Goal: Check status: Check status

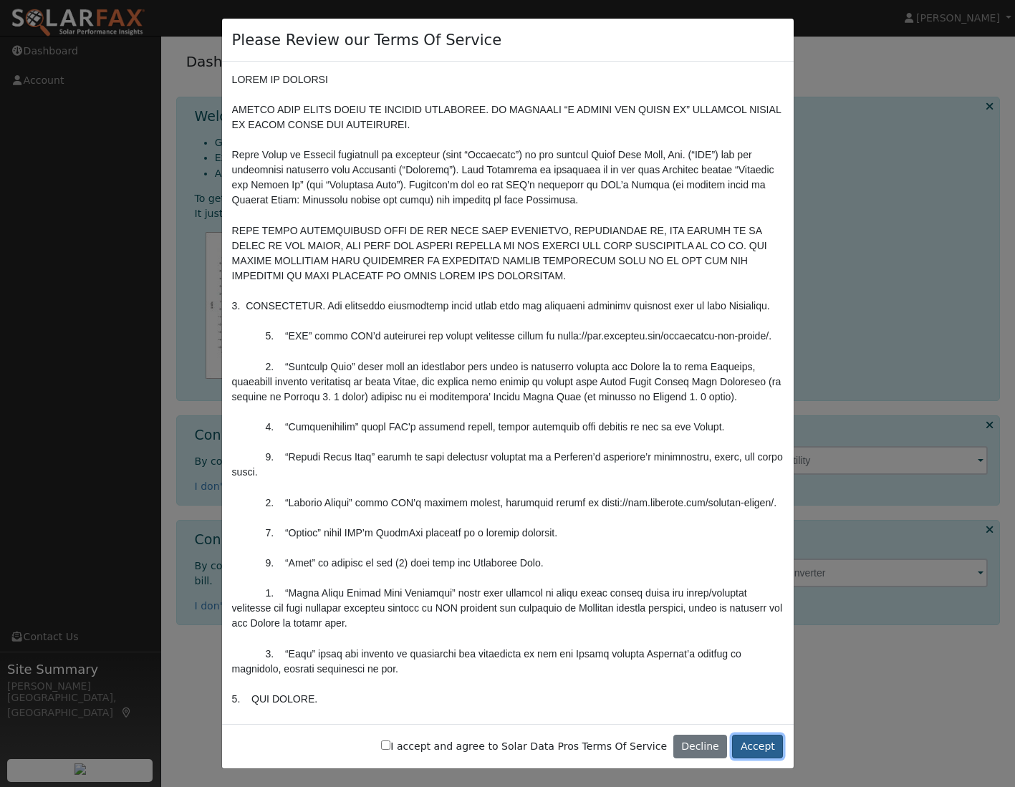
click at [758, 747] on button "Accept" at bounding box center [757, 747] width 51 height 24
click at [445, 748] on label "I accept and agree to Solar Data Pros Terms Of Service" at bounding box center [524, 746] width 286 height 15
click at [390, 748] on input "I accept and agree to Solar Data Pros Terms Of Service" at bounding box center [385, 745] width 9 height 9
checkbox input "true"
click at [762, 742] on button "Accept" at bounding box center [757, 747] width 51 height 24
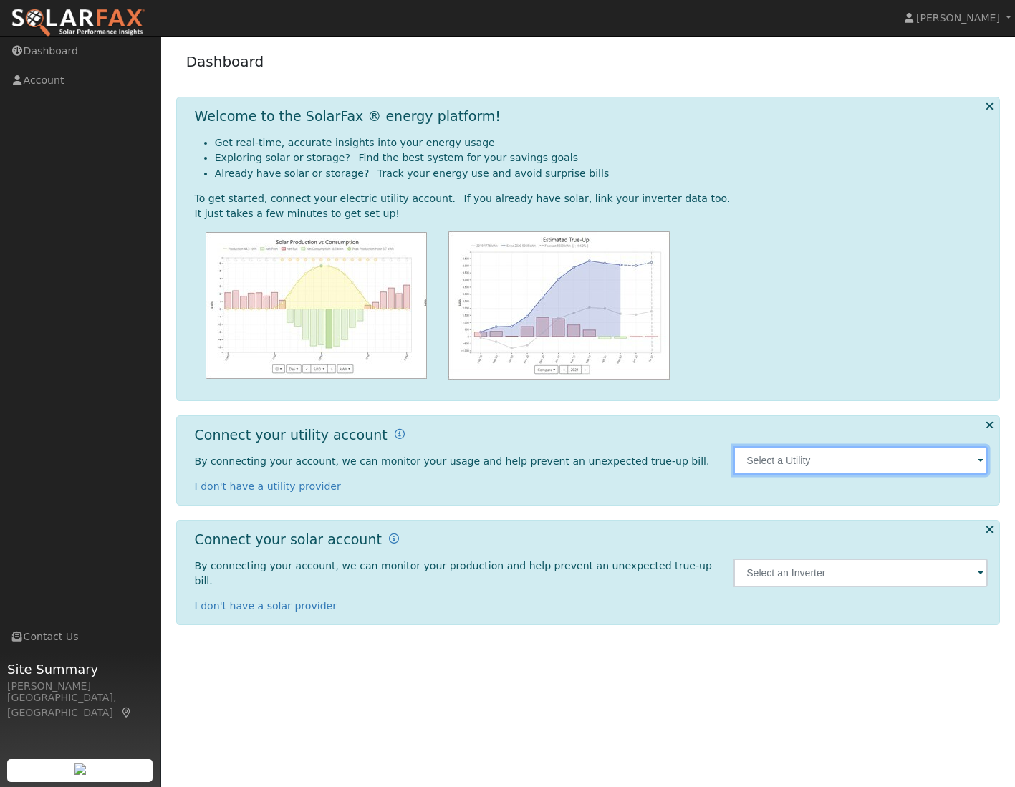
click at [839, 459] on input "text" at bounding box center [860, 460] width 254 height 29
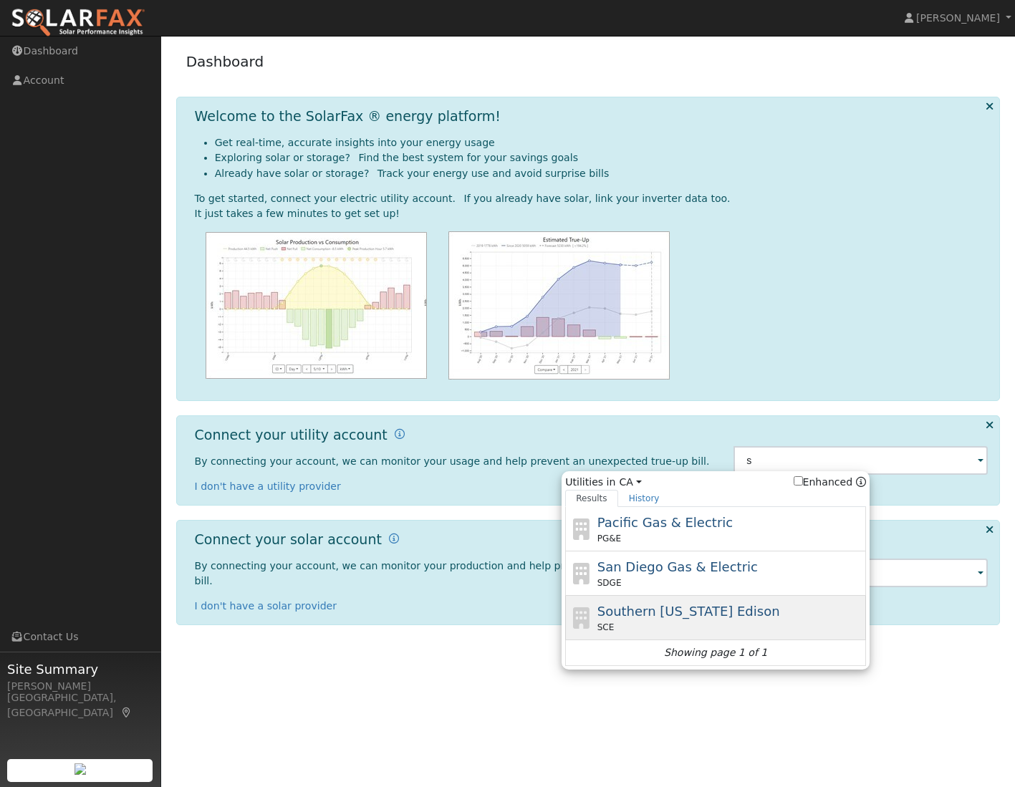
click at [809, 613] on div "Southern California Edison SCE" at bounding box center [730, 618] width 266 height 32
type input "SCE"
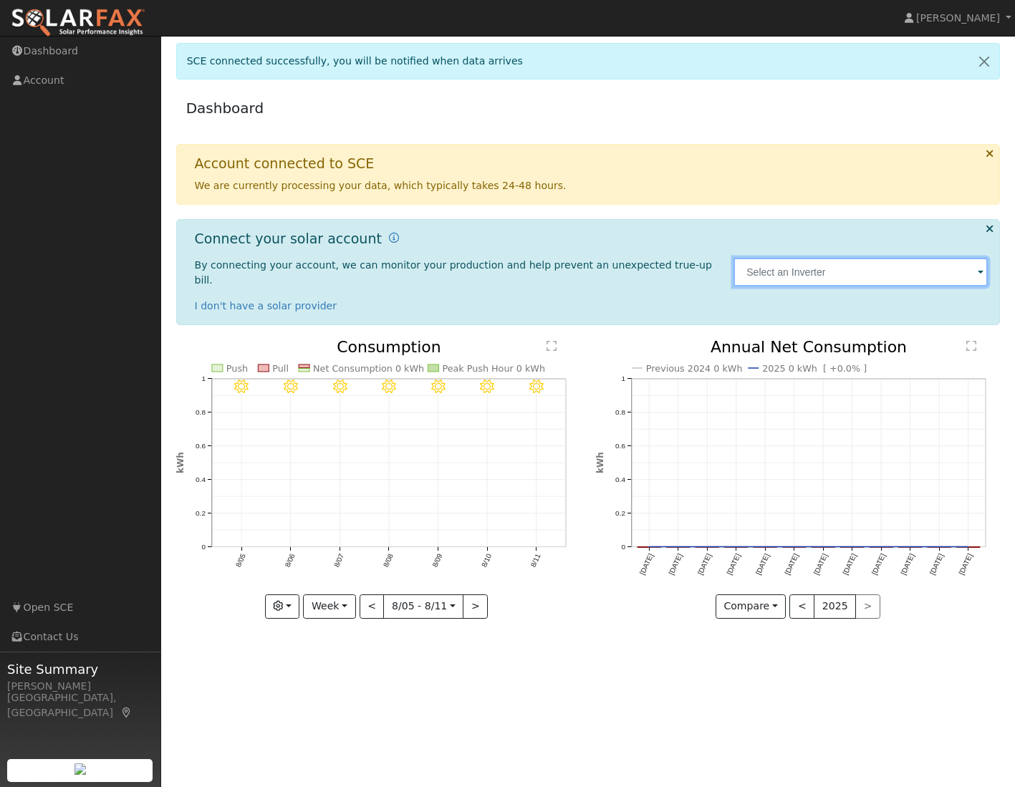
click at [952, 265] on input "text" at bounding box center [860, 272] width 254 height 29
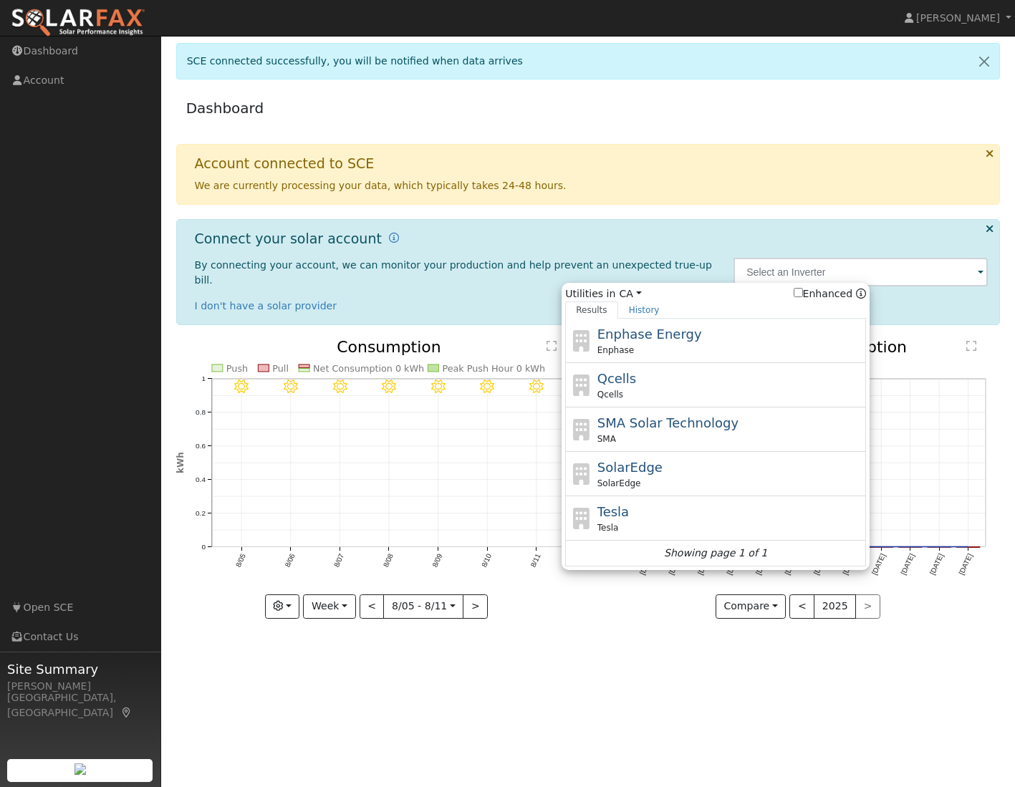
click at [1004, 270] on div "Dashboard Account connected to SCE We are currently processing your data, which…" at bounding box center [587, 365] width 839 height 550
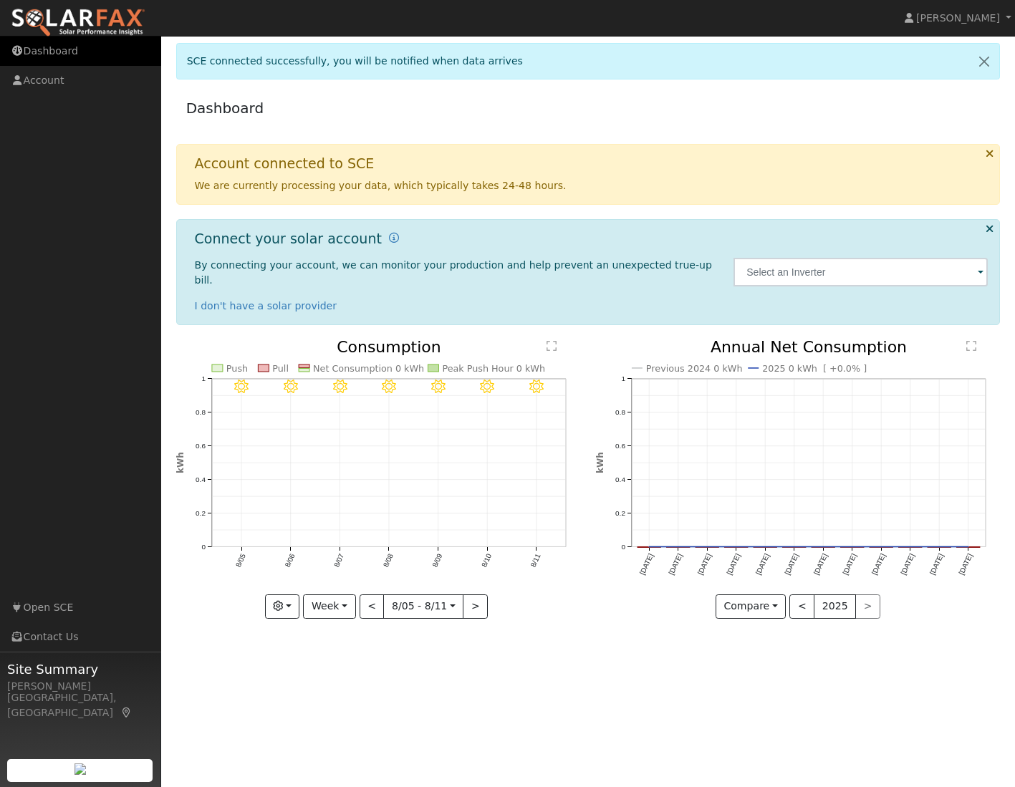
click at [59, 45] on link "Dashboard" at bounding box center [80, 51] width 161 height 29
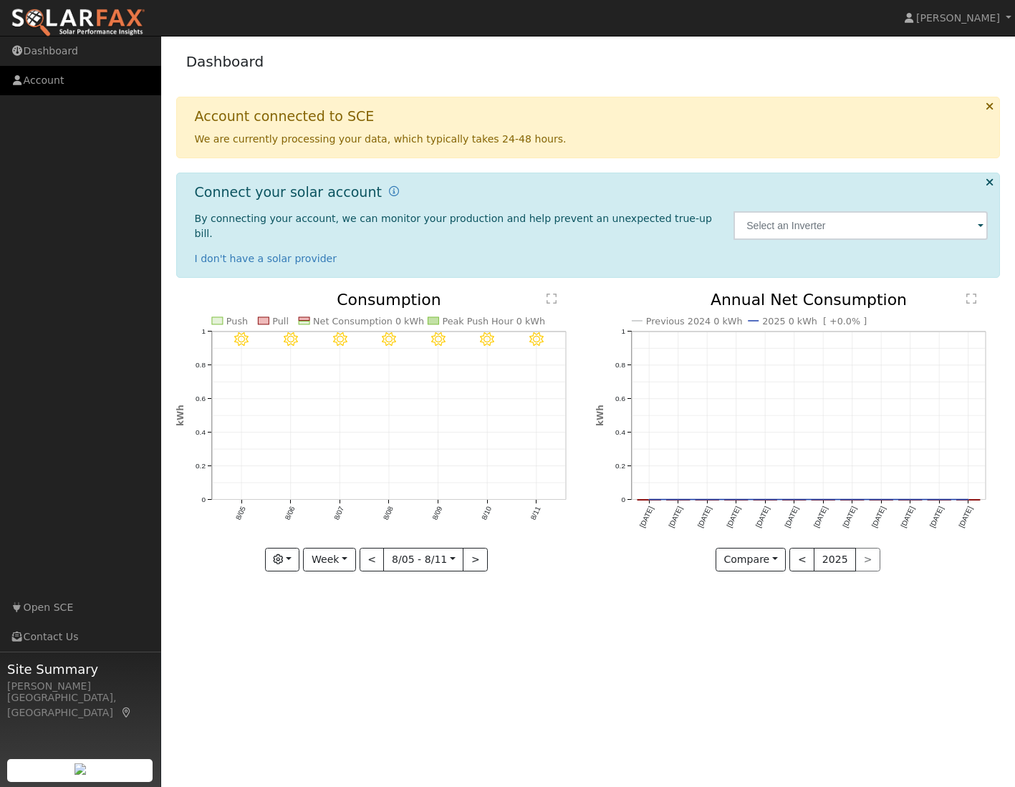
click at [59, 73] on link "Account" at bounding box center [80, 80] width 161 height 29
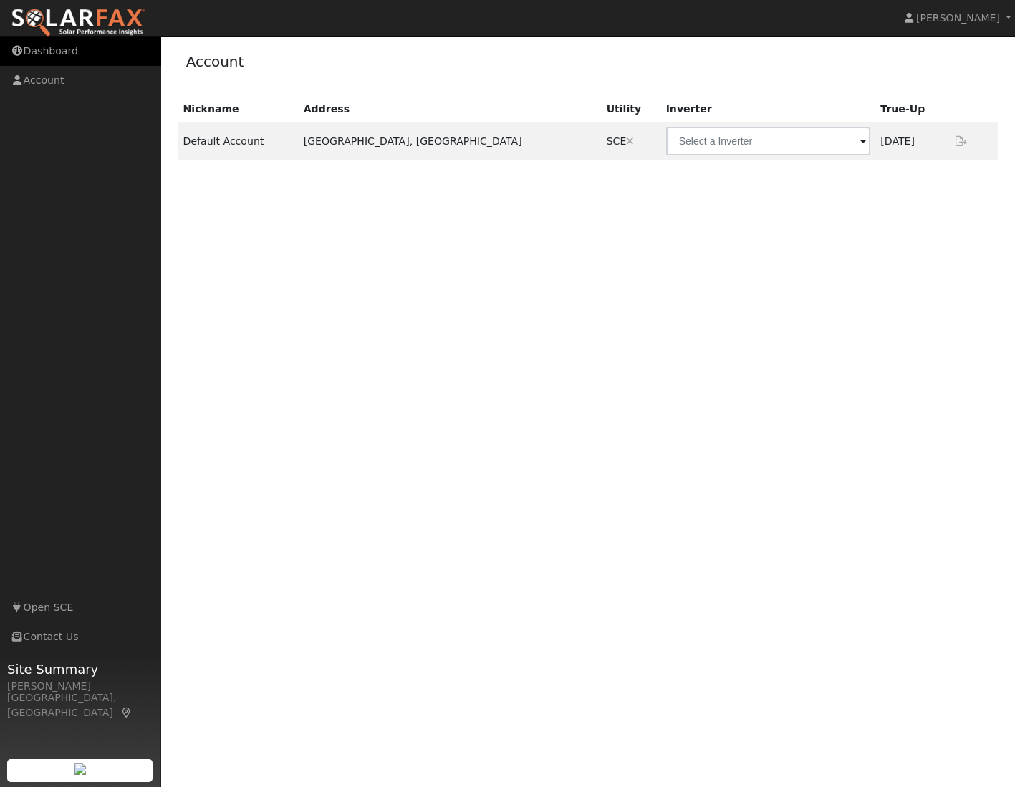
click at [68, 56] on link "Dashboard" at bounding box center [80, 51] width 161 height 29
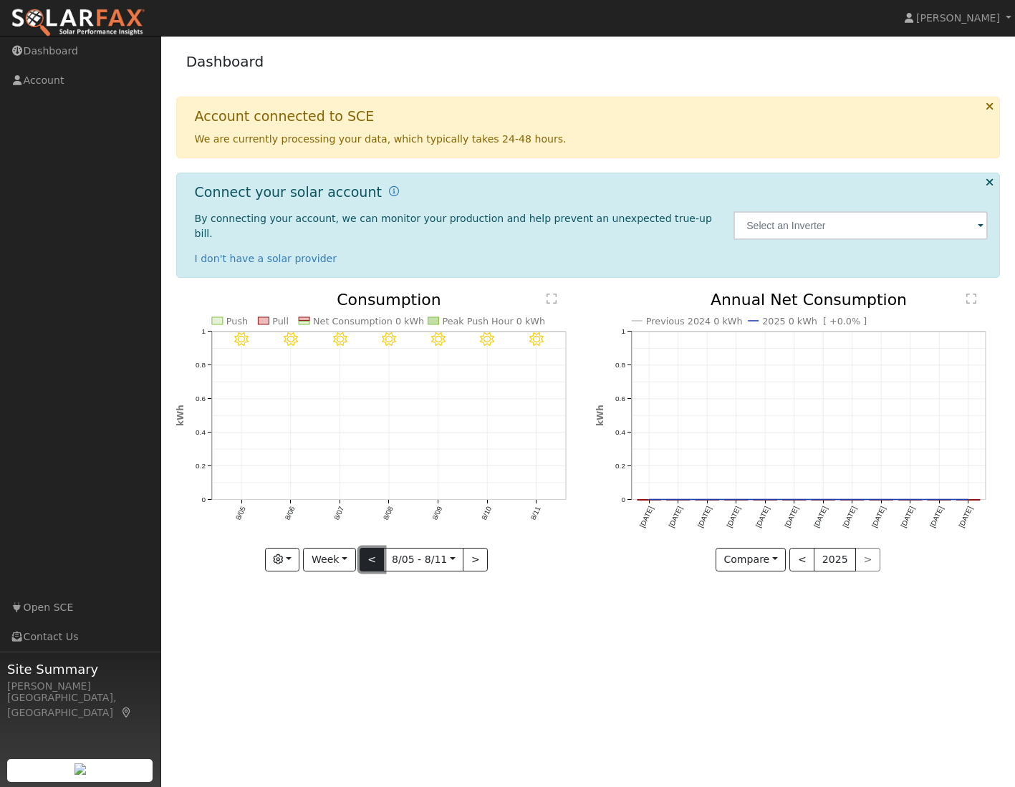
click at [377, 548] on button "<" at bounding box center [372, 560] width 25 height 24
click at [377, 548] on div at bounding box center [378, 431] width 405 height 279
click at [377, 548] on button "<" at bounding box center [372, 560] width 25 height 24
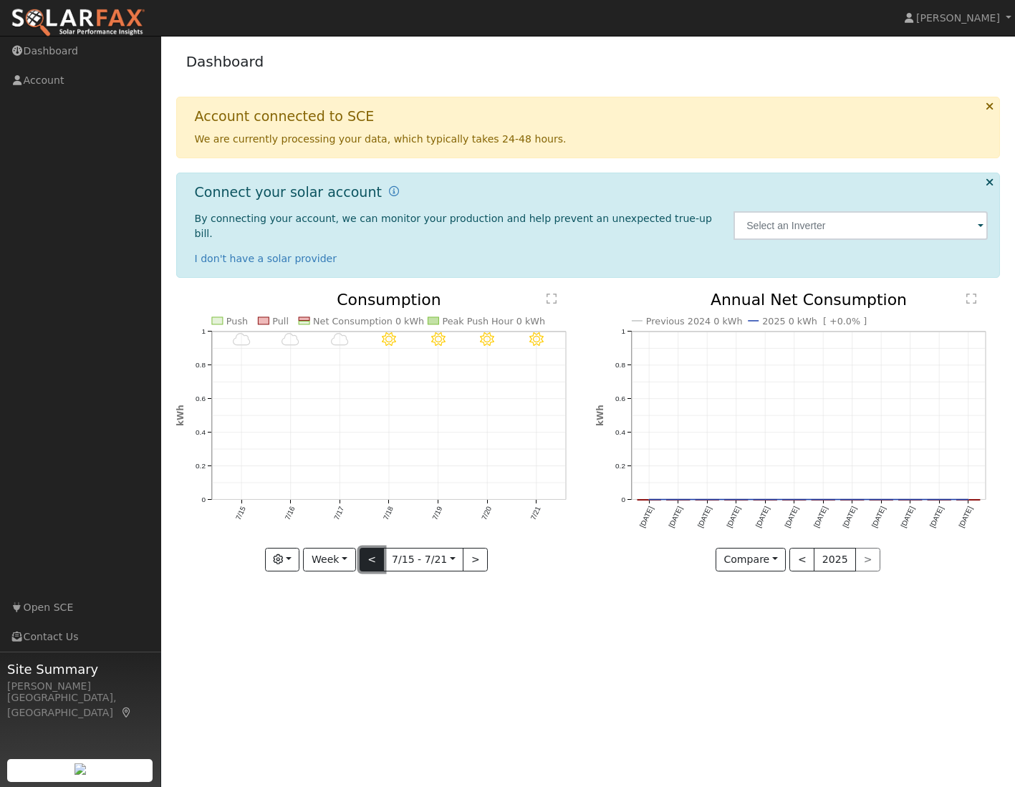
type input "[DATE]"
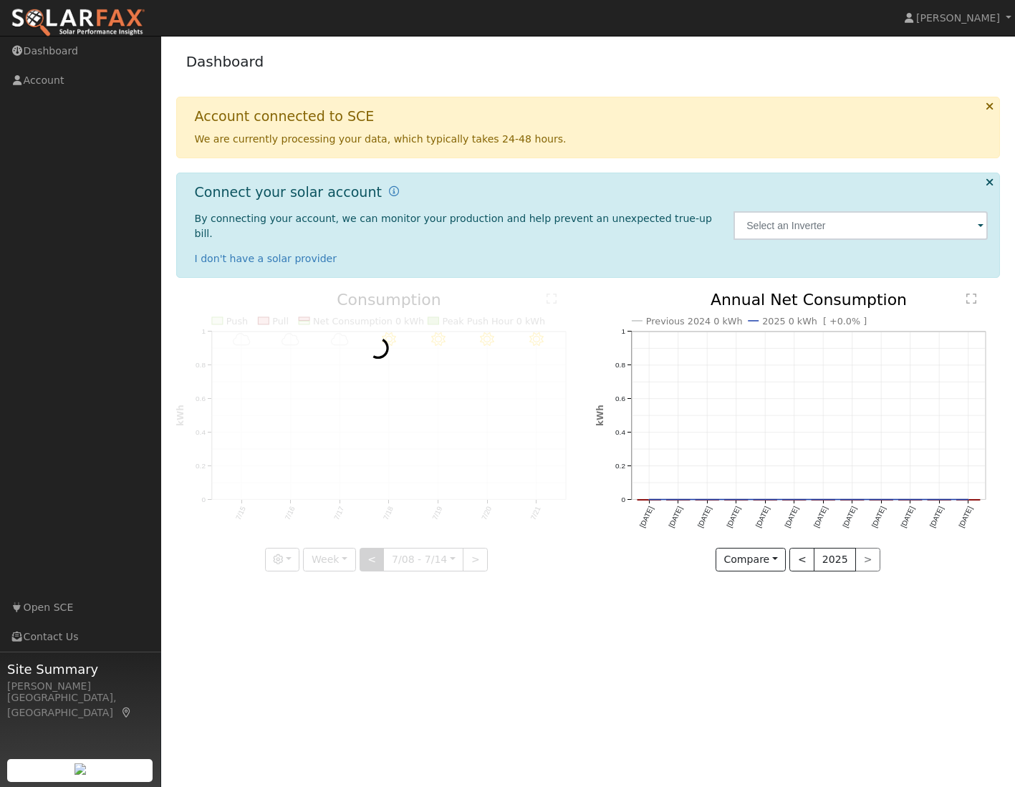
click at [377, 548] on div at bounding box center [378, 431] width 405 height 279
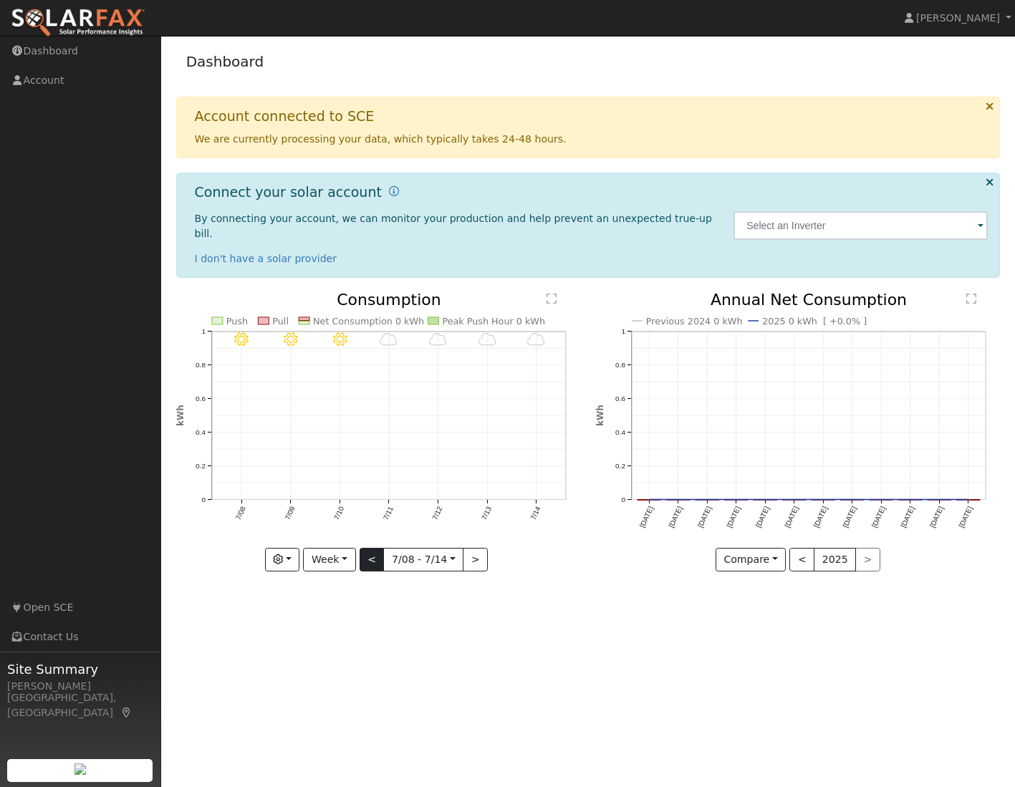
click at [377, 548] on div "7/14 - MostlyCloudy 7/13 - MostlyCloudy 7/12 - MostlyCloudy 7/11 - MostlyCloudy…" at bounding box center [378, 431] width 405 height 279
